Goal: Task Accomplishment & Management: Manage account settings

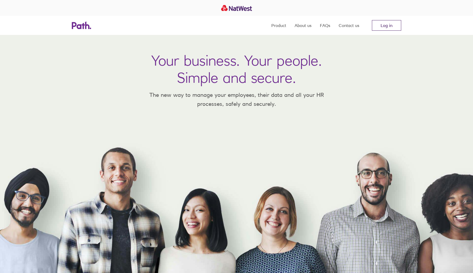
click at [390, 26] on link "Log in" at bounding box center [386, 25] width 29 height 11
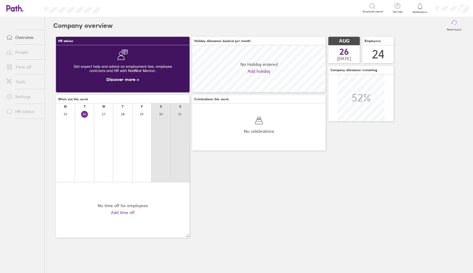
scroll to position [47, 134]
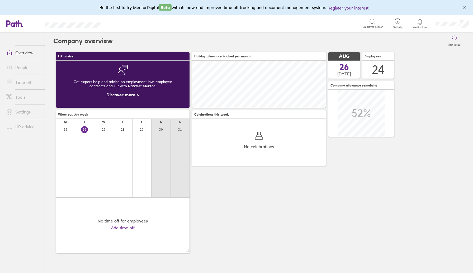
click at [20, 83] on link "Time off" at bounding box center [23, 82] width 43 height 11
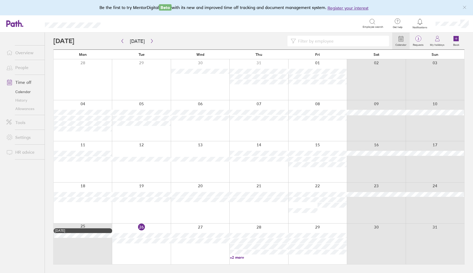
click at [242, 257] on link "+2 more" at bounding box center [259, 257] width 58 height 5
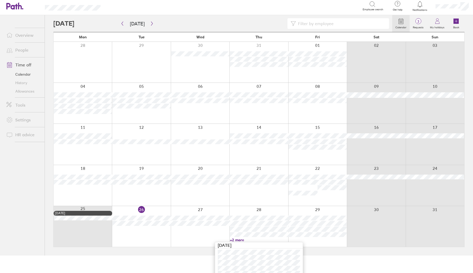
scroll to position [29, 0]
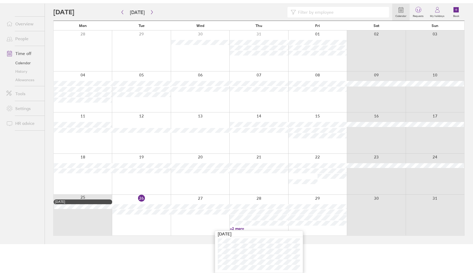
click at [154, 10] on div at bounding box center [222, 12] width 339 height 11
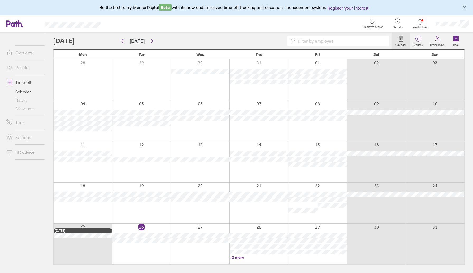
scroll to position [0, 0]
click at [153, 40] on button "button" at bounding box center [152, 41] width 7 height 9
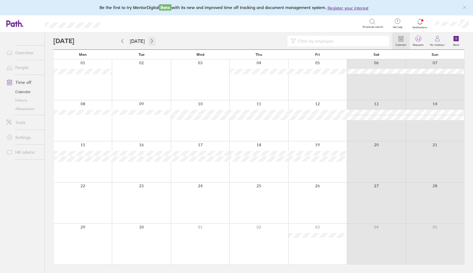
click at [153, 40] on button "button" at bounding box center [152, 41] width 7 height 9
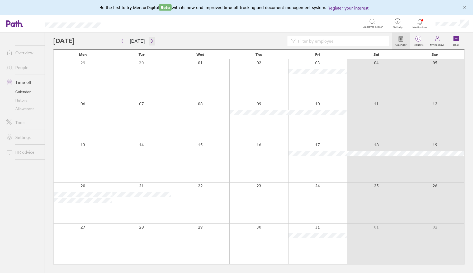
click at [150, 41] on icon "button" at bounding box center [152, 41] width 4 height 4
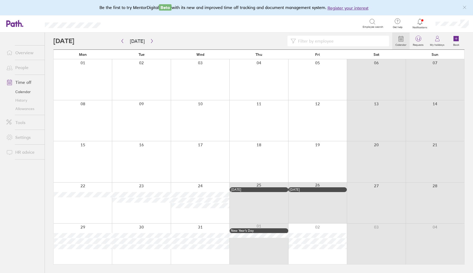
click at [188, 78] on div at bounding box center [200, 79] width 59 height 41
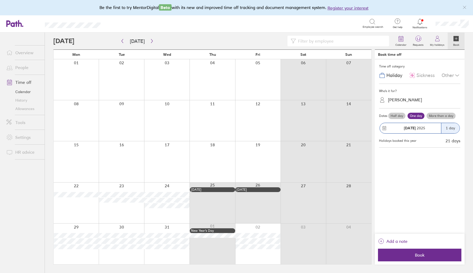
click at [443, 118] on label "More than a day" at bounding box center [441, 116] width 29 height 6
click at [0, 0] on input "More than a day" at bounding box center [0, 0] width 0 height 0
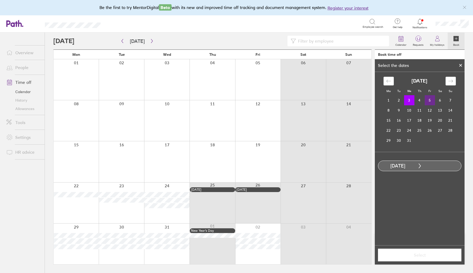
click at [430, 100] on td "5" at bounding box center [430, 100] width 10 height 10
click at [419, 256] on span "Select" at bounding box center [420, 254] width 76 height 5
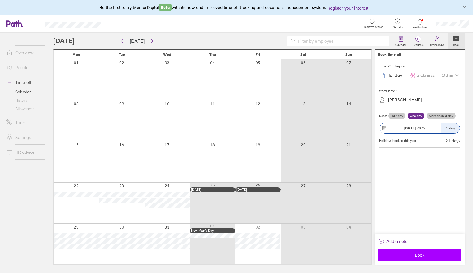
click at [419, 256] on span "Book" at bounding box center [420, 254] width 76 height 5
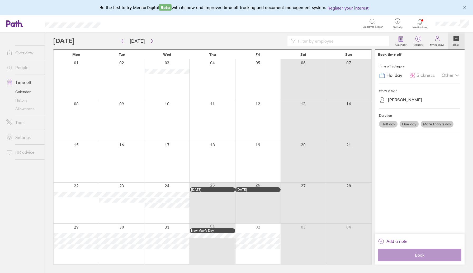
click at [26, 133] on link "Settings" at bounding box center [23, 137] width 43 height 11
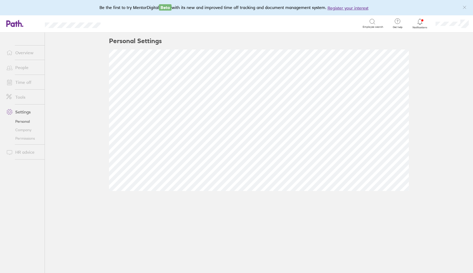
click at [27, 67] on link "People" at bounding box center [23, 67] width 43 height 11
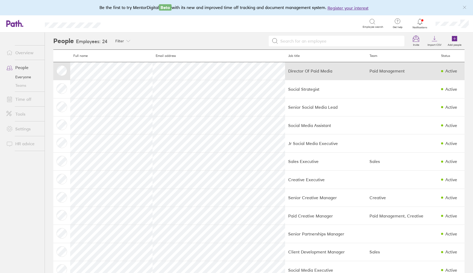
click at [285, 68] on td "Director Of Paid Media" at bounding box center [325, 71] width 81 height 18
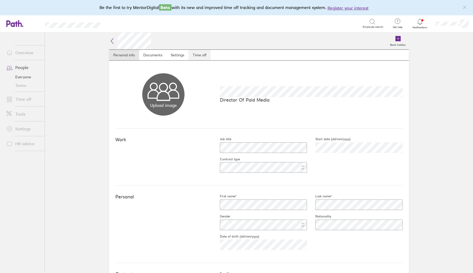
click at [193, 57] on link "Time off" at bounding box center [200, 55] width 22 height 11
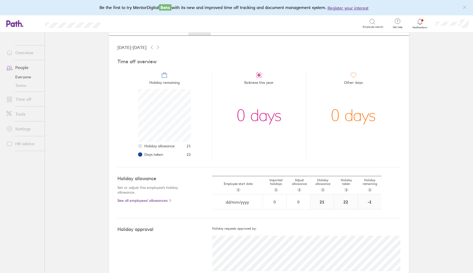
scroll to position [19, 0]
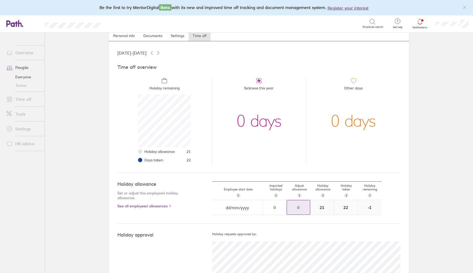
click at [297, 206] on div "0" at bounding box center [298, 207] width 23 height 5
click at [305, 204] on div "+" at bounding box center [306, 204] width 4 height 4
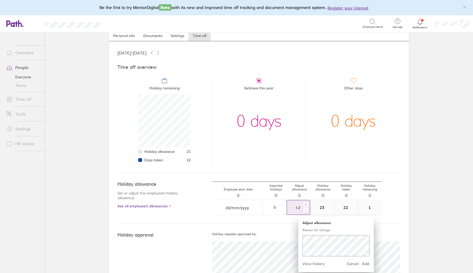
click at [305, 204] on div "+" at bounding box center [306, 204] width 4 height 4
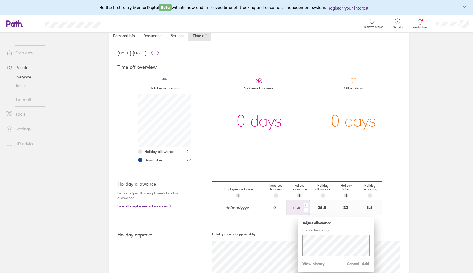
click at [305, 204] on div "+" at bounding box center [306, 204] width 4 height 4
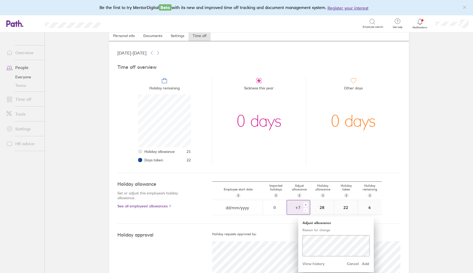
click at [305, 204] on div "+" at bounding box center [306, 204] width 4 height 4
click at [365, 265] on span "Add" at bounding box center [365, 263] width 8 height 8
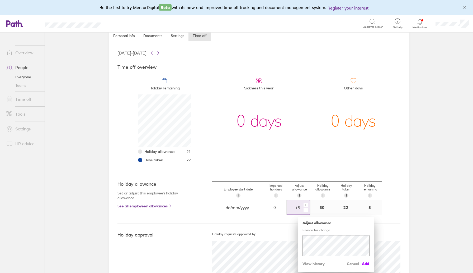
click at [367, 264] on span "Add" at bounding box center [365, 263] width 8 height 8
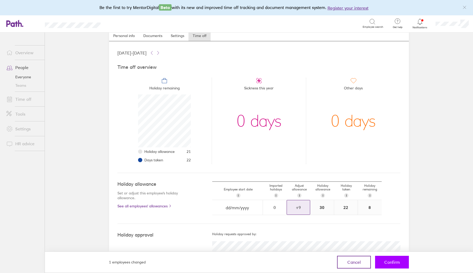
click at [389, 262] on span "Confirm" at bounding box center [393, 261] width 16 height 5
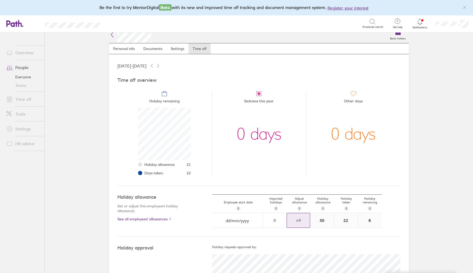
scroll to position [0, 0]
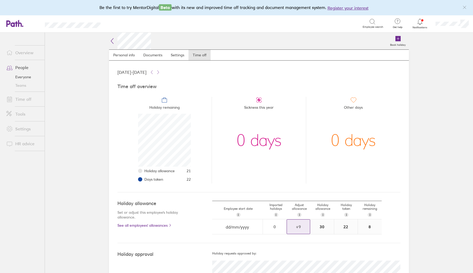
click at [26, 97] on link "Time off" at bounding box center [23, 99] width 43 height 11
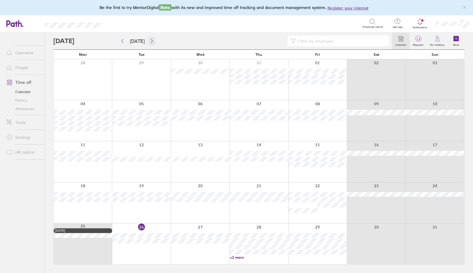
click at [149, 43] on button "button" at bounding box center [152, 41] width 7 height 9
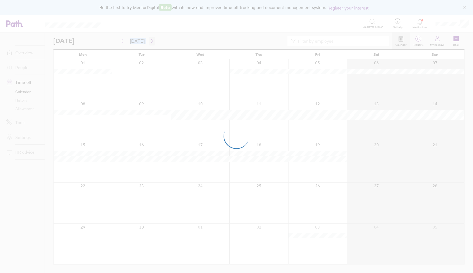
click at [147, 43] on div at bounding box center [236, 136] width 473 height 273
click at [147, 44] on div at bounding box center [236, 136] width 473 height 273
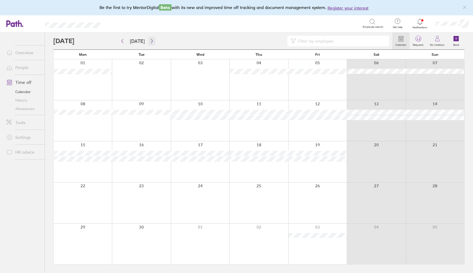
click at [150, 40] on icon "button" at bounding box center [152, 41] width 4 height 4
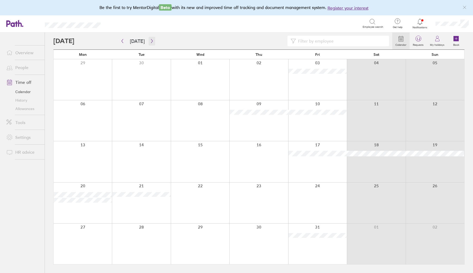
click at [150, 40] on icon "button" at bounding box center [152, 41] width 4 height 4
click at [151, 40] on icon "button" at bounding box center [152, 41] width 4 height 4
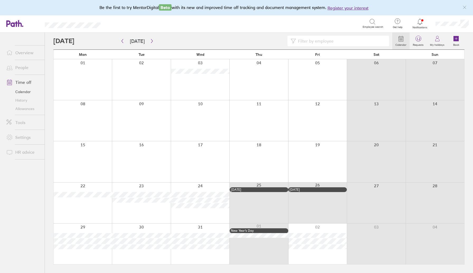
click at [265, 78] on div at bounding box center [259, 79] width 59 height 41
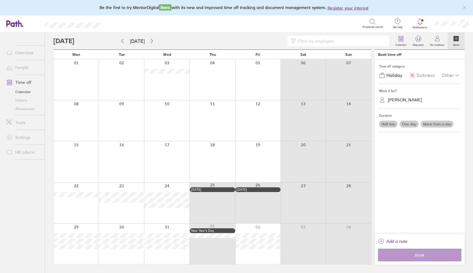
click at [437, 124] on label "More than a day" at bounding box center [437, 123] width 33 height 7
click at [0, 0] on input "More than a day" at bounding box center [0, 0] width 0 height 0
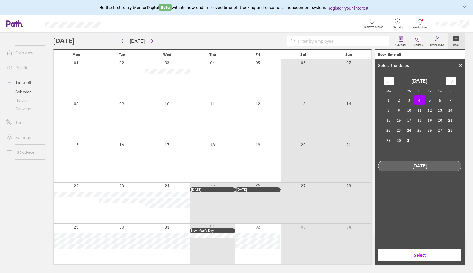
click at [422, 101] on td "4" at bounding box center [420, 100] width 10 height 10
click at [426, 101] on td "5" at bounding box center [430, 100] width 10 height 10
click at [418, 97] on td "4" at bounding box center [420, 100] width 10 height 10
click at [429, 102] on td "5" at bounding box center [430, 100] width 10 height 10
click at [421, 97] on td "4" at bounding box center [420, 100] width 10 height 10
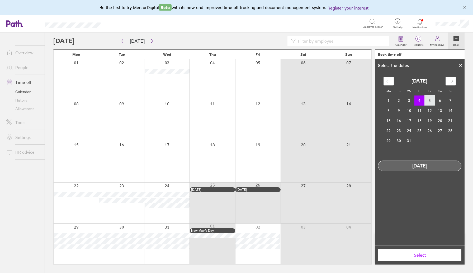
click at [428, 99] on td "5" at bounding box center [430, 100] width 10 height 10
click at [420, 102] on td "4" at bounding box center [420, 100] width 10 height 10
click at [425, 253] on span "Select" at bounding box center [420, 254] width 76 height 5
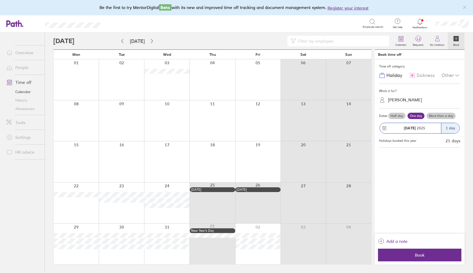
click at [437, 116] on label "More than a day" at bounding box center [441, 116] width 29 height 6
click at [0, 0] on input "More than a day" at bounding box center [0, 0] width 0 height 0
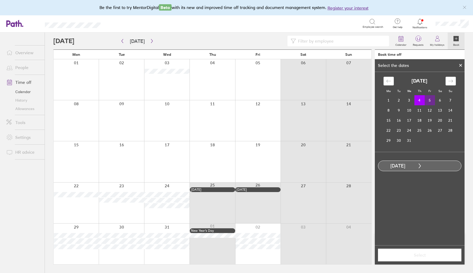
click at [429, 97] on td "5" at bounding box center [430, 100] width 10 height 10
click at [419, 252] on span "Select" at bounding box center [420, 254] width 76 height 5
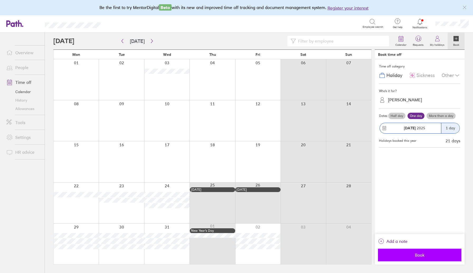
click at [419, 255] on span "Book" at bounding box center [420, 254] width 76 height 5
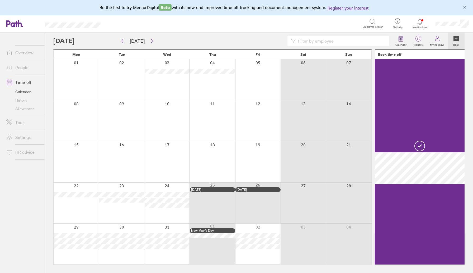
click at [261, 84] on div at bounding box center [257, 79] width 45 height 41
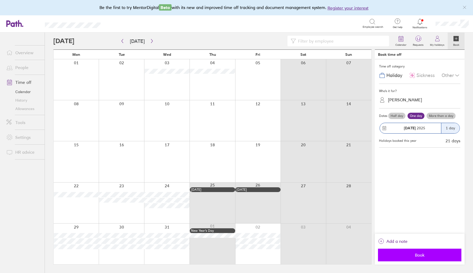
click at [440, 254] on span "Book" at bounding box center [420, 254] width 76 height 5
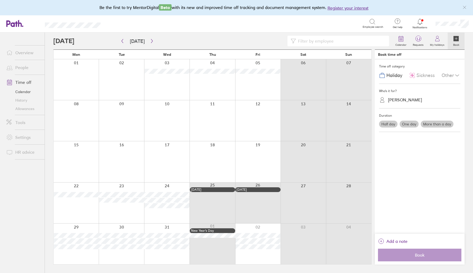
click at [423, 23] on icon at bounding box center [420, 21] width 6 height 6
